Goal: Transaction & Acquisition: Purchase product/service

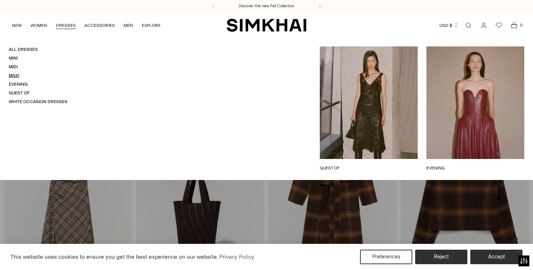
click at [16, 75] on link "Maxi" at bounding box center [14, 75] width 11 height 5
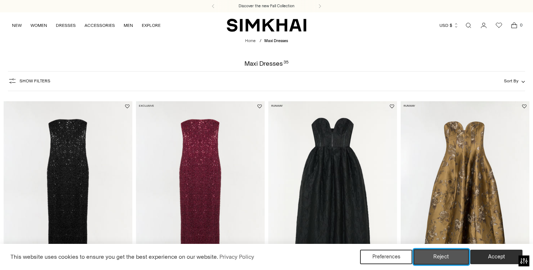
click at [441, 253] on button "Reject" at bounding box center [442, 256] width 56 height 15
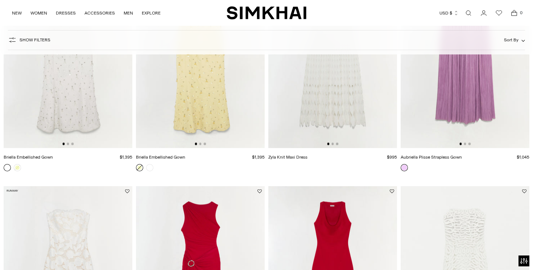
scroll to position [848, 0]
